Goal: Find specific page/section: Find specific page/section

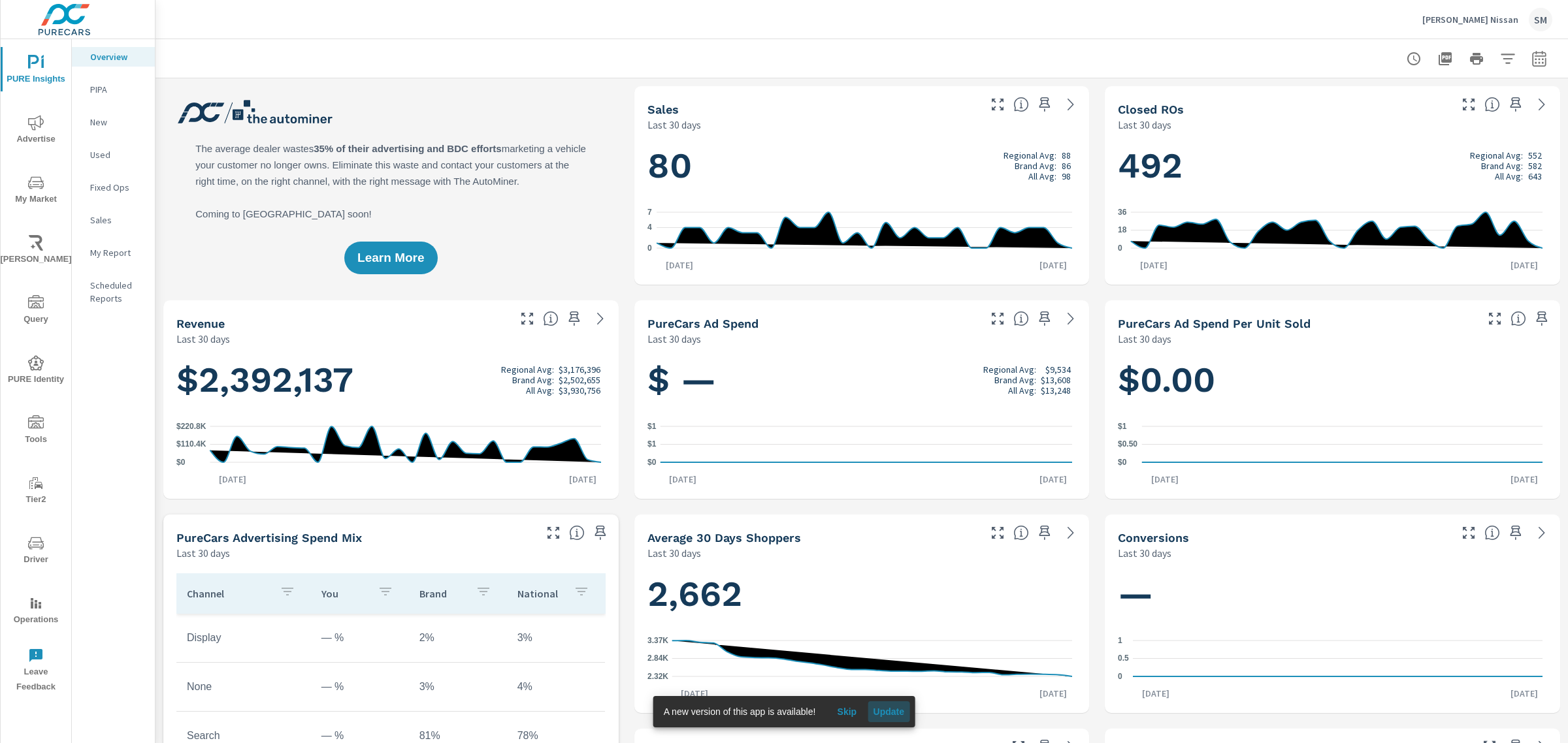
scroll to position [1, 0]
click at [880, 712] on span "Update" at bounding box center [889, 712] width 31 height 11
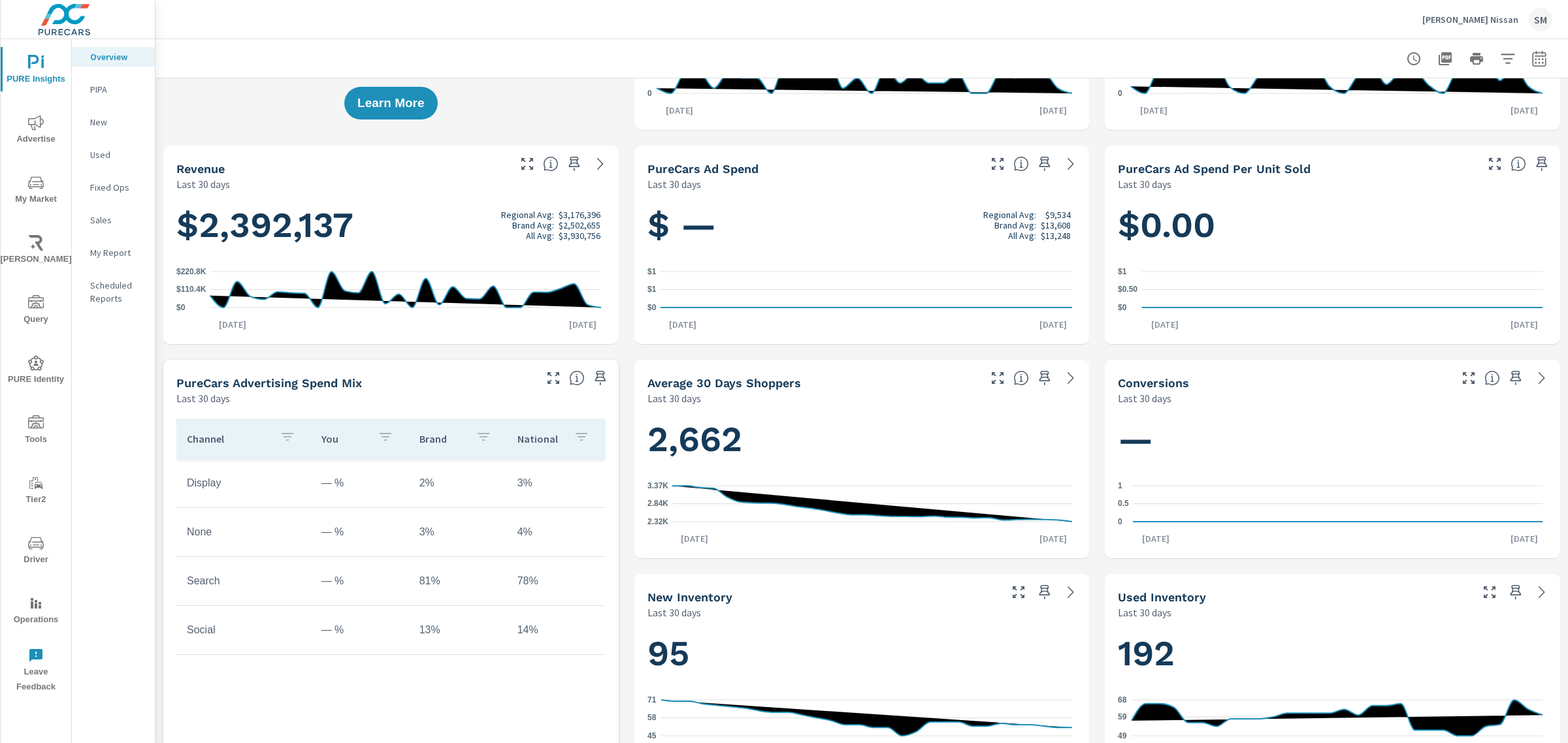
scroll to position [155, 0]
click at [30, 540] on icon "nav menu" at bounding box center [36, 543] width 16 height 16
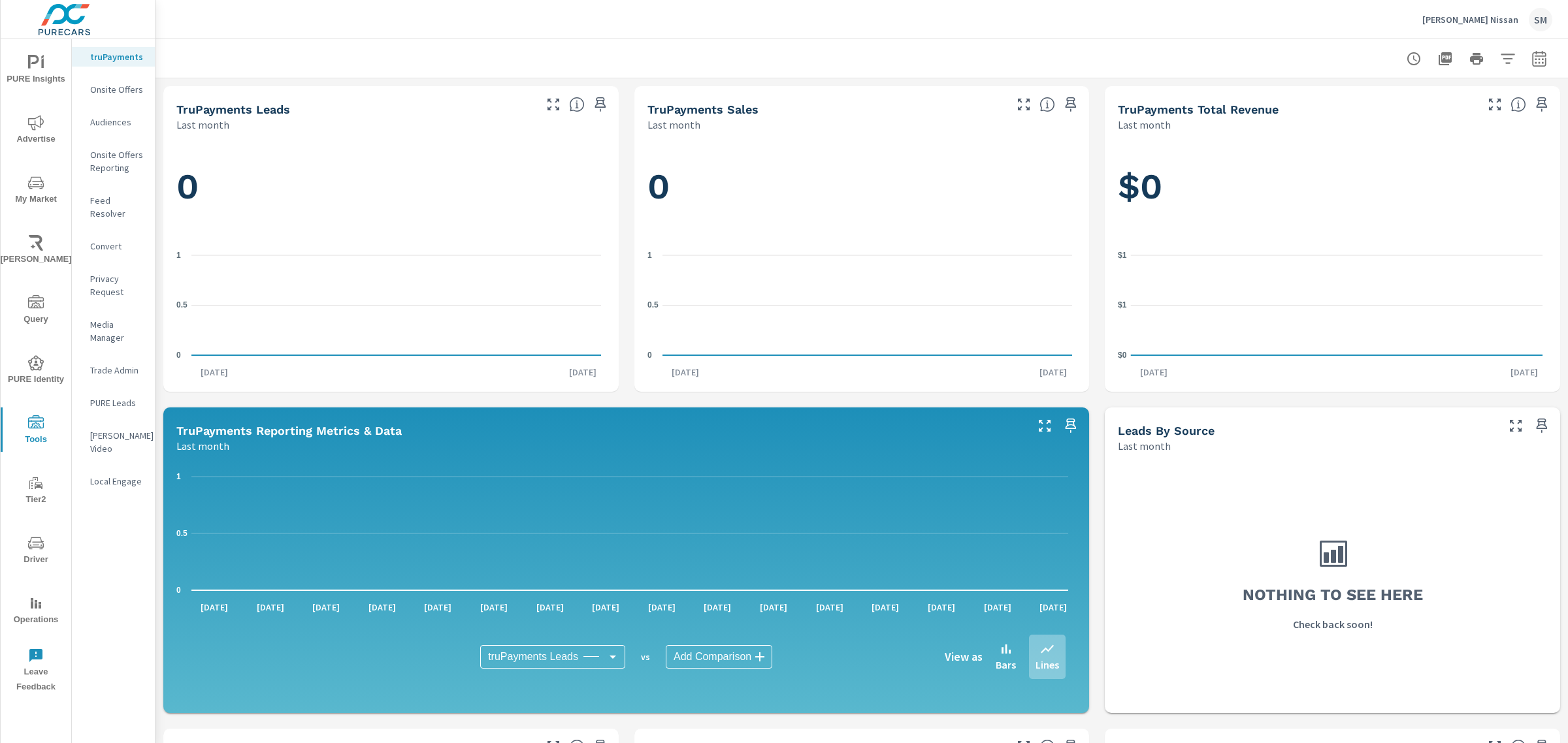
click at [109, 200] on p "Feed Resolver" at bounding box center [117, 207] width 54 height 26
